Goal: Task Accomplishment & Management: Use online tool/utility

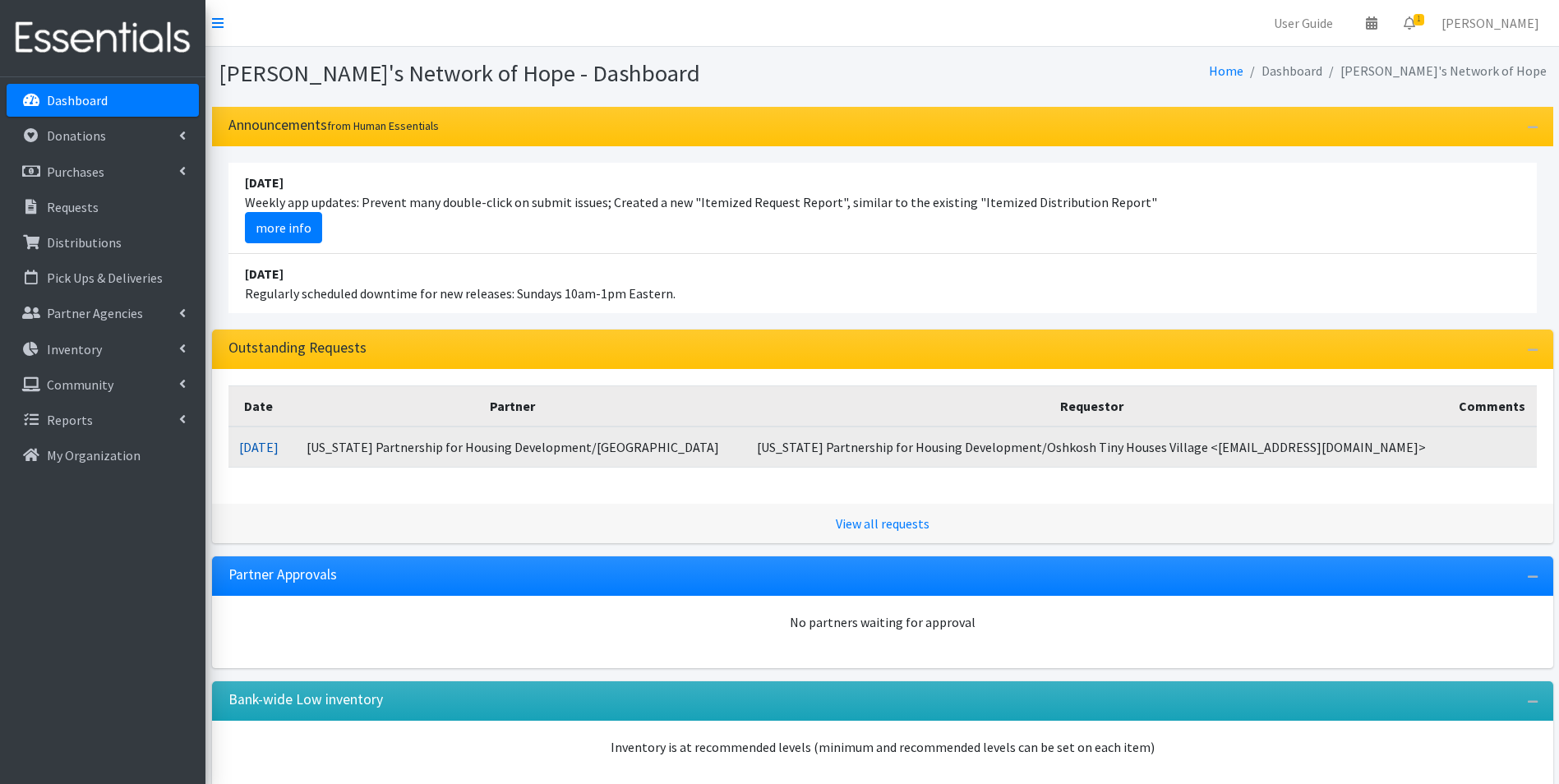
click at [267, 444] on link "[DATE]" at bounding box center [259, 446] width 39 height 17
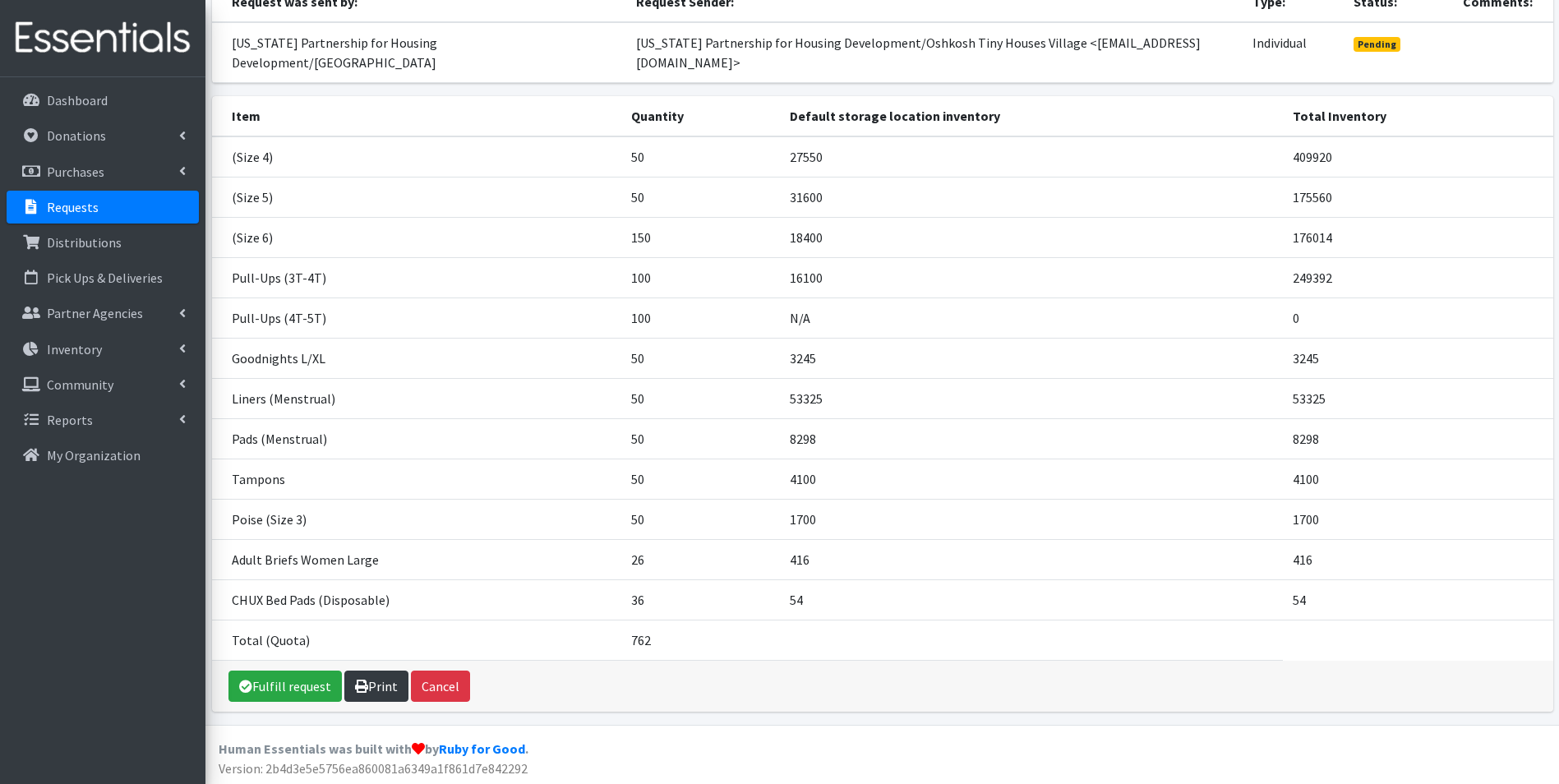
scroll to position [213, 0]
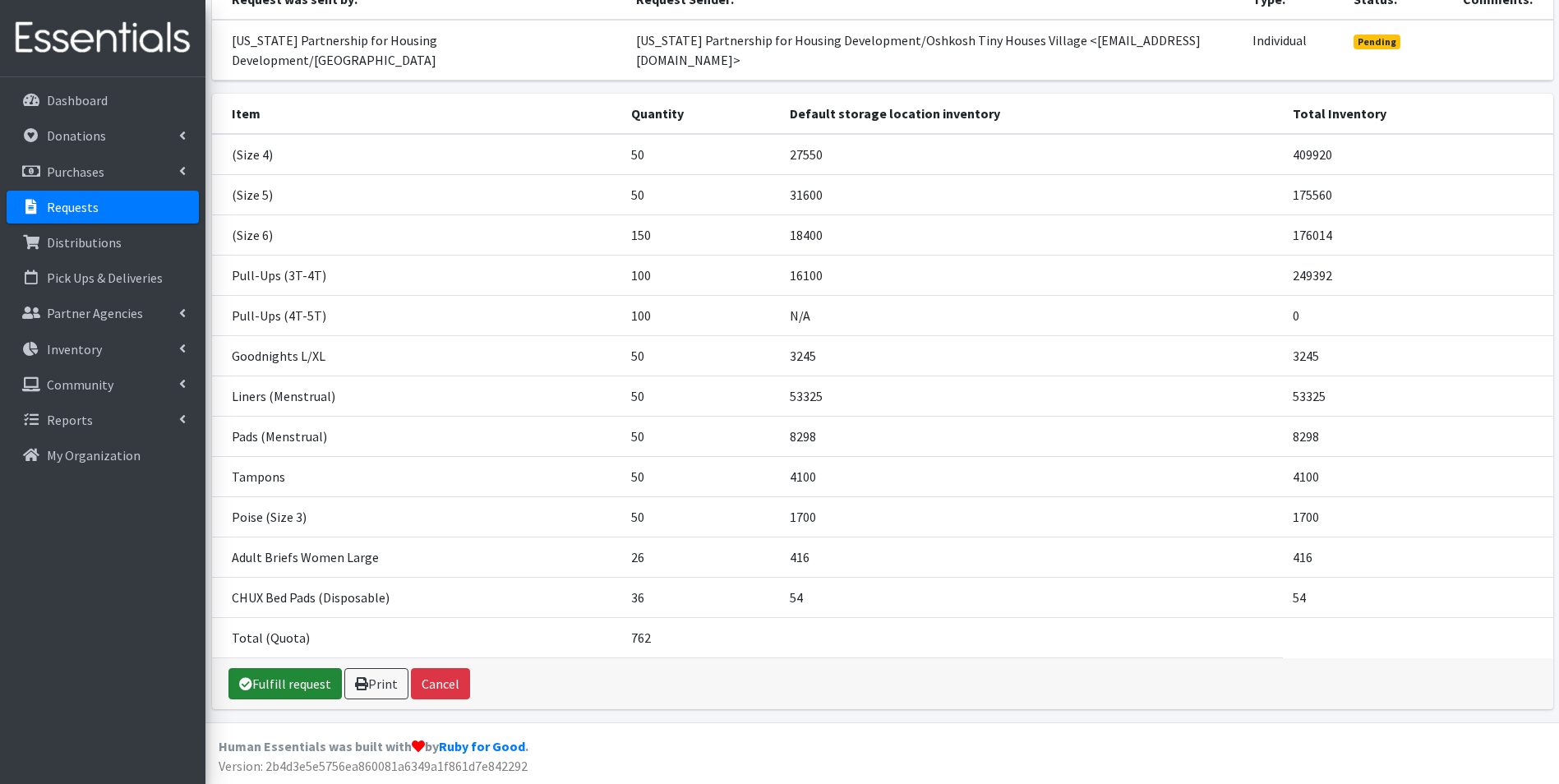
click at [278, 689] on link "Fulfill request" at bounding box center [285, 684] width 113 height 32
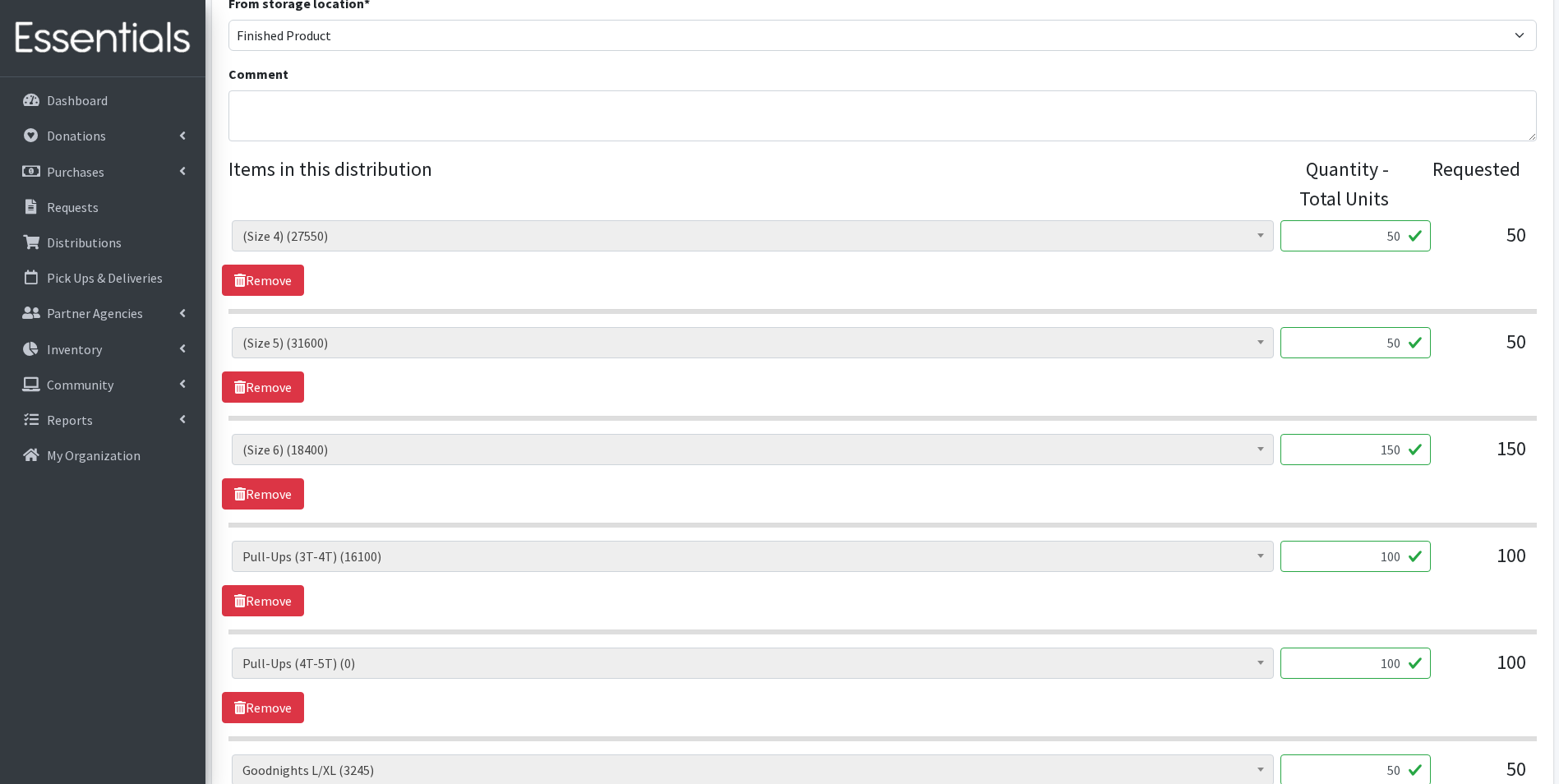
scroll to position [575, 0]
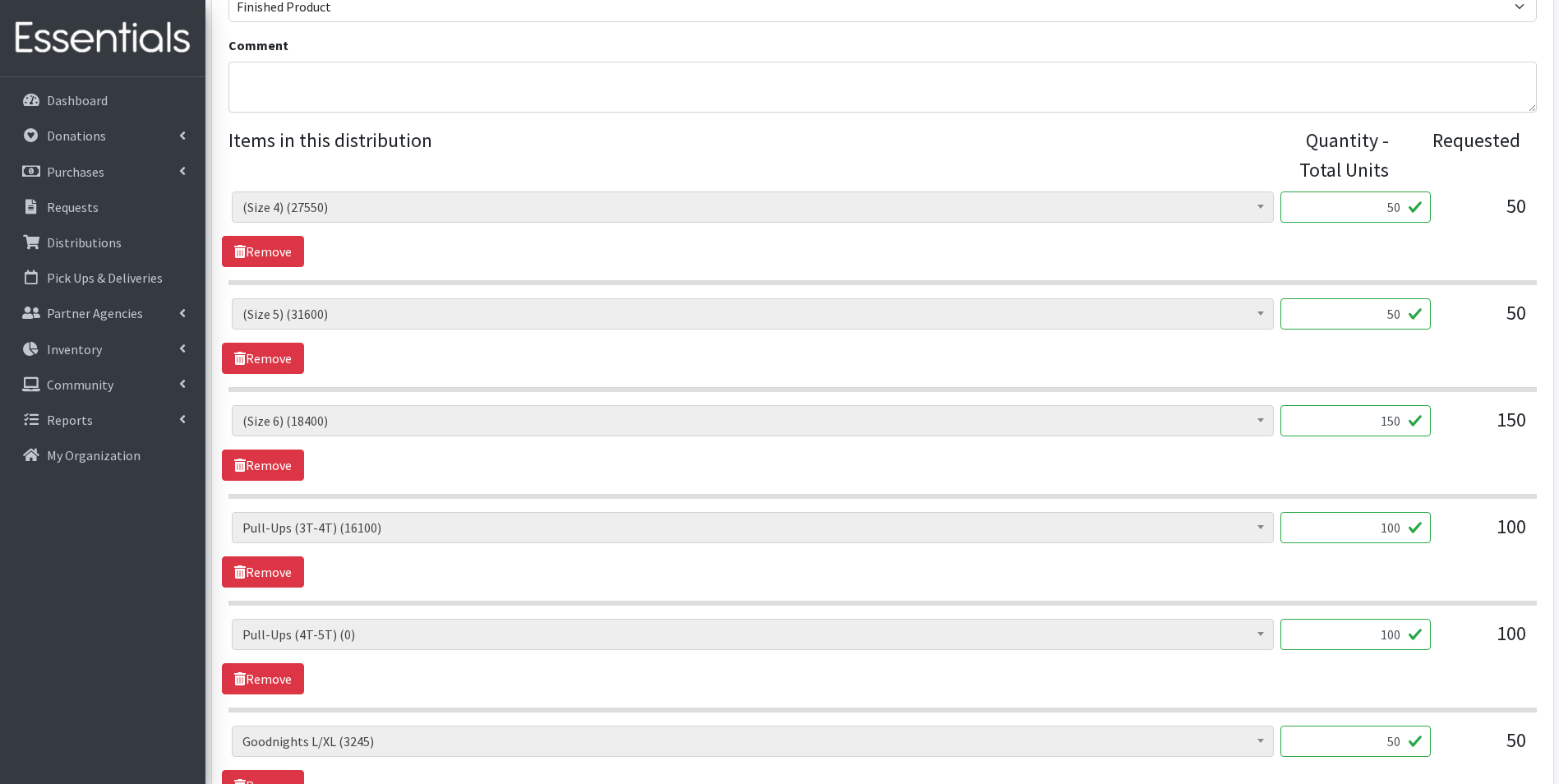
drag, startPoint x: 1381, startPoint y: 636, endPoint x: 1424, endPoint y: 641, distance: 43.3
click at [1424, 641] on input "100" at bounding box center [1355, 634] width 151 height 32
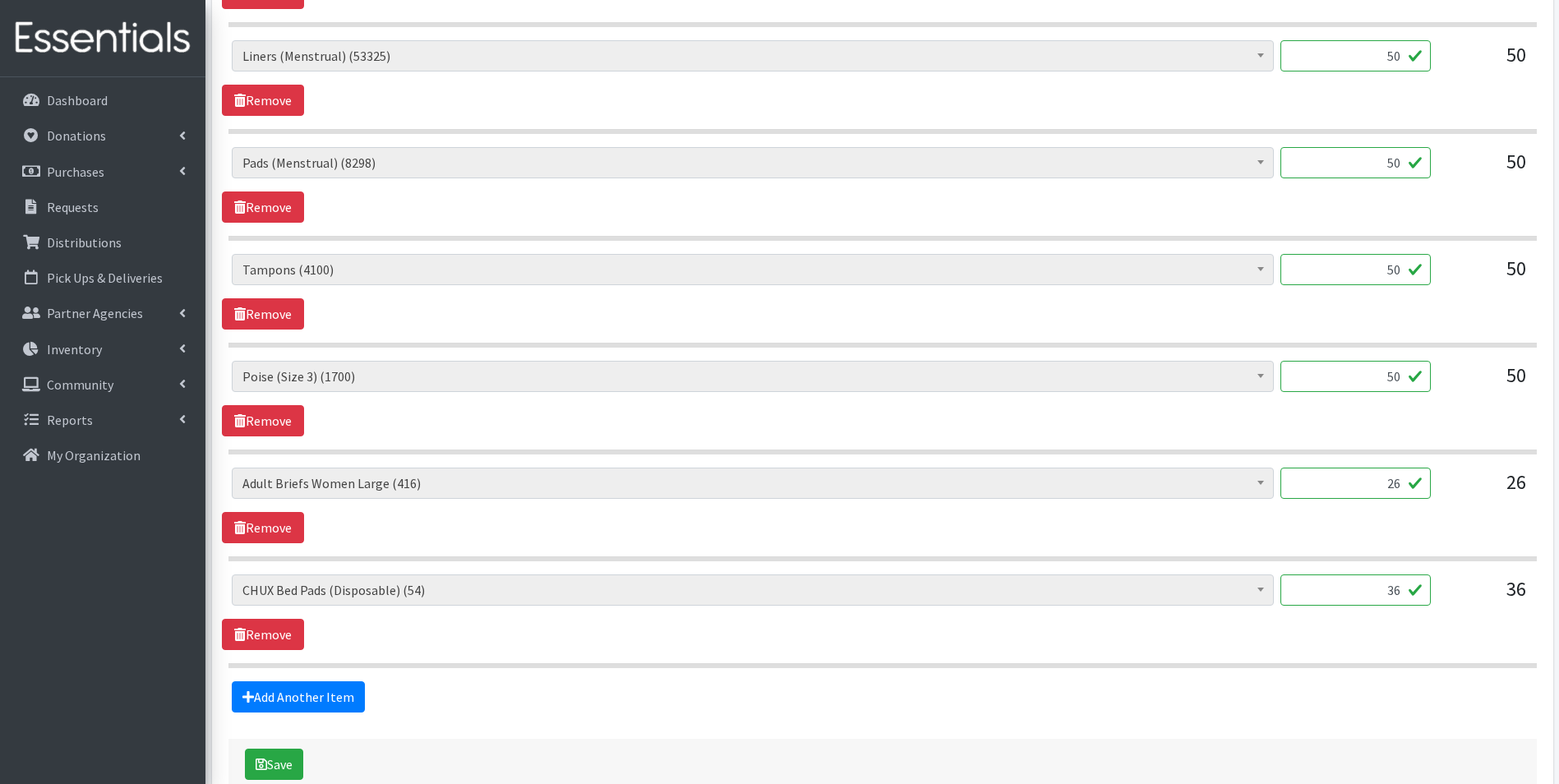
scroll to position [1382, 0]
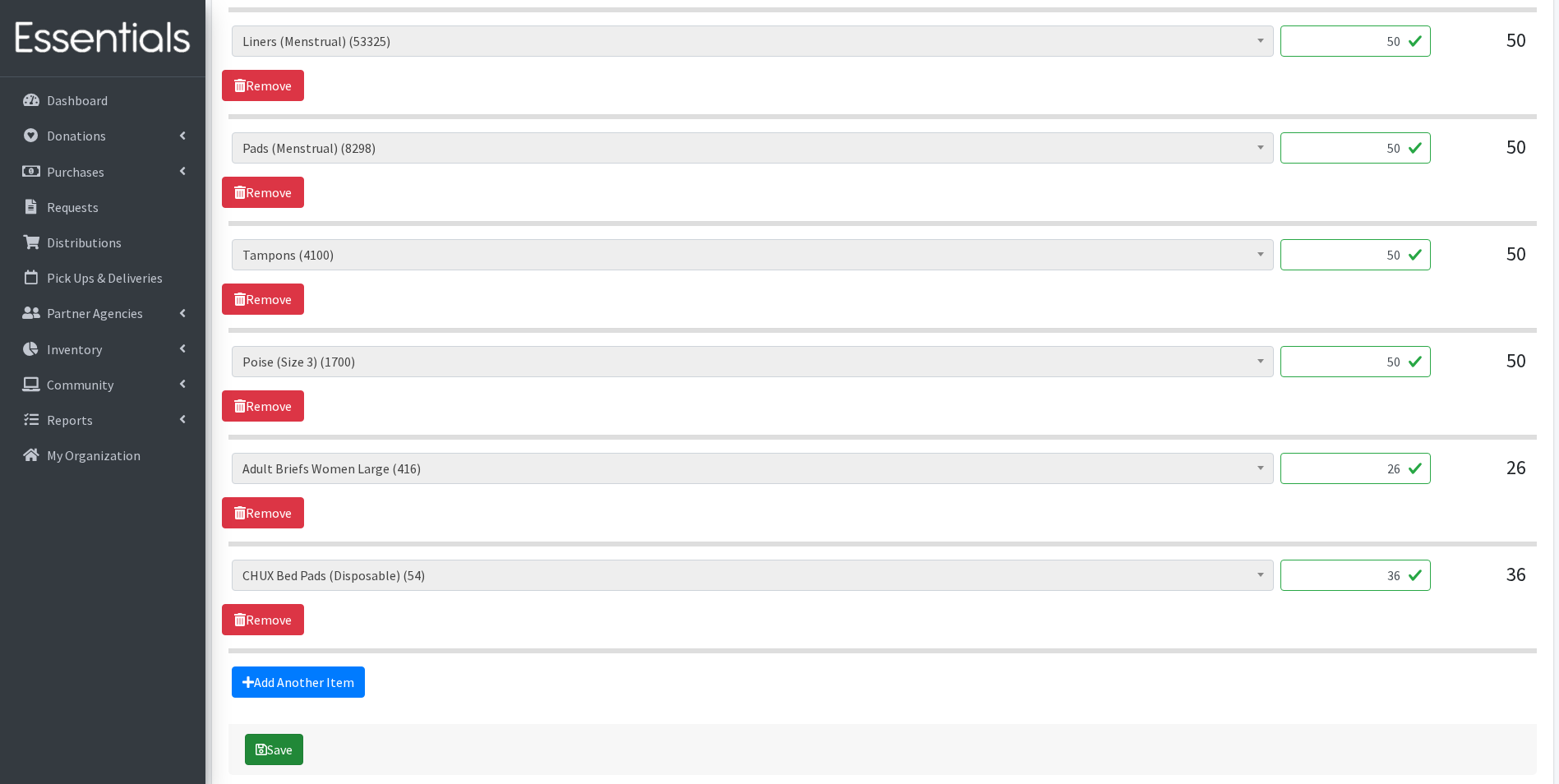
click at [282, 748] on button "Save" at bounding box center [274, 750] width 58 height 32
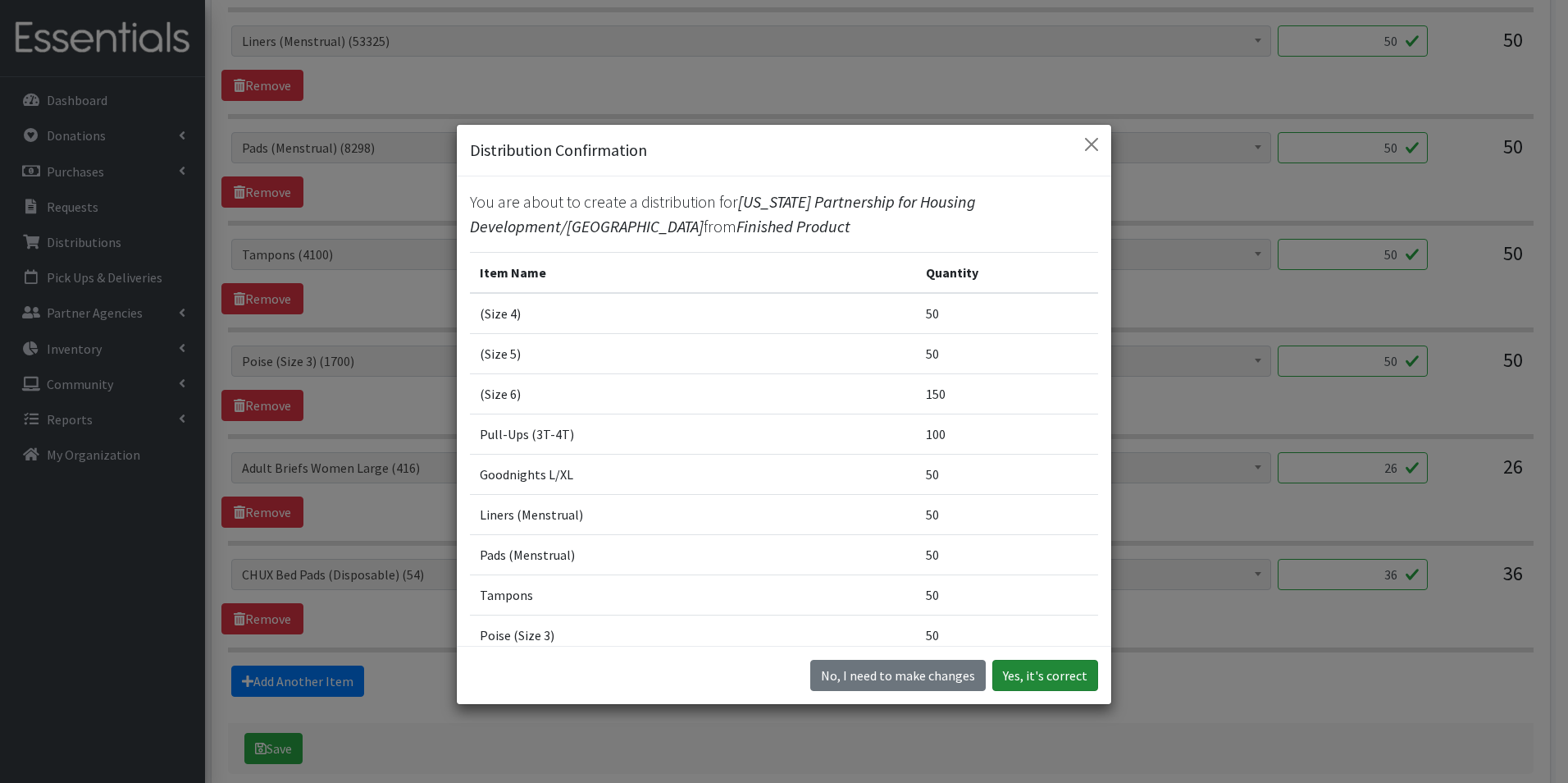
click at [1057, 678] on button "Yes, it's correct" at bounding box center [1045, 676] width 106 height 31
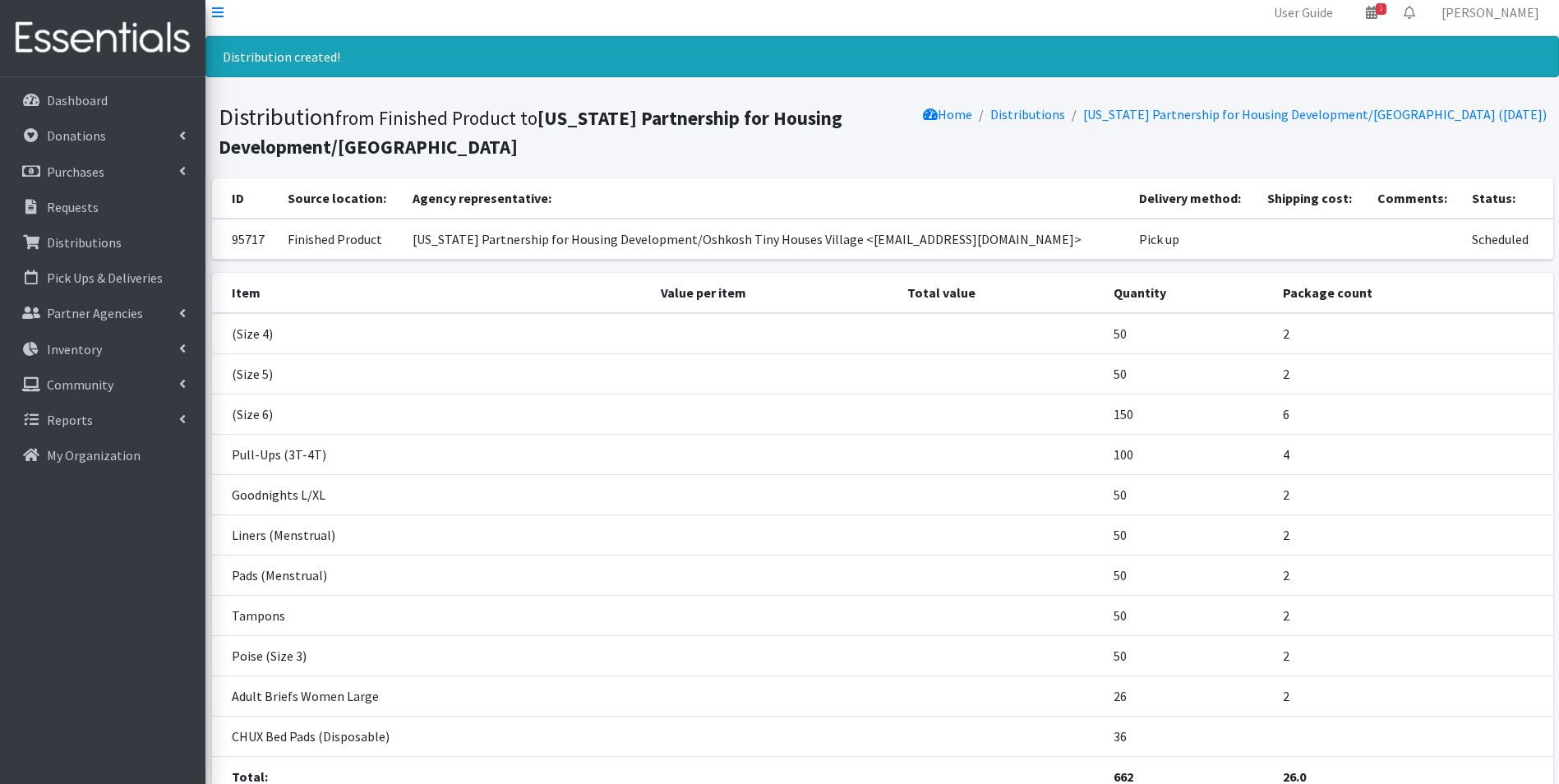
scroll to position [150, 0]
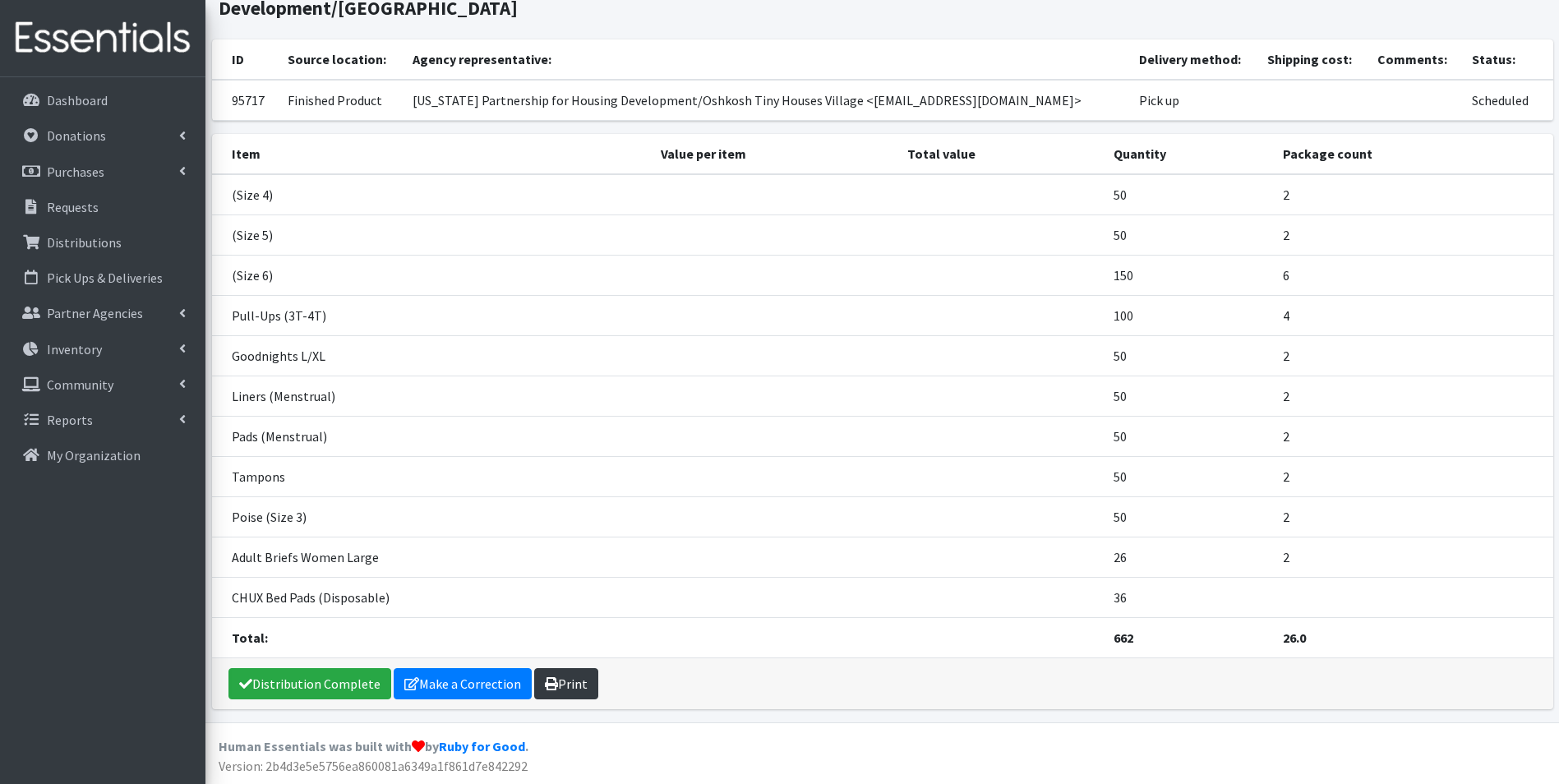
click at [566, 685] on link "Print" at bounding box center [566, 684] width 64 height 32
click at [97, 100] on p "Dashboard" at bounding box center [78, 99] width 61 height 17
